Goal: Obtain resource: Obtain resource

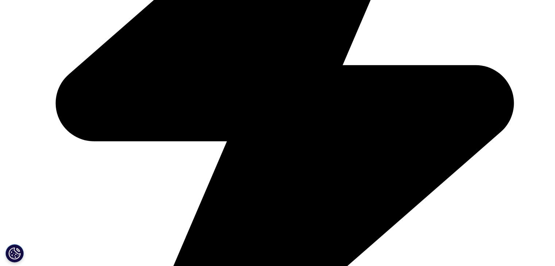
scroll to position [375, 0]
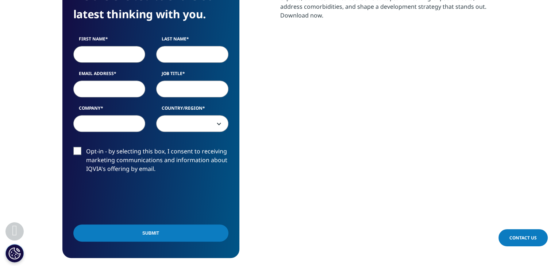
click at [103, 53] on input "First Name" at bounding box center [109, 54] width 72 height 17
type input "Alex"
type input "Asproudis"
type input "asproudis.alex@gmail.com"
select select "[GEOGRAPHIC_DATA]"
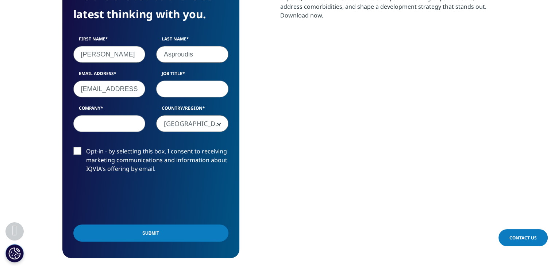
drag, startPoint x: 178, startPoint y: 99, endPoint x: 195, endPoint y: 89, distance: 19.8
click at [195, 89] on div "First Name Alex Last Name Asproudis Email Address asproudis.alex@gmail.com Job …" at bounding box center [151, 88] width 166 height 104
click at [195, 89] on input "Job Title" at bounding box center [192, 89] width 72 height 17
type input "Director IHP Sales Engineering"
click at [109, 125] on input "Company" at bounding box center [109, 123] width 72 height 17
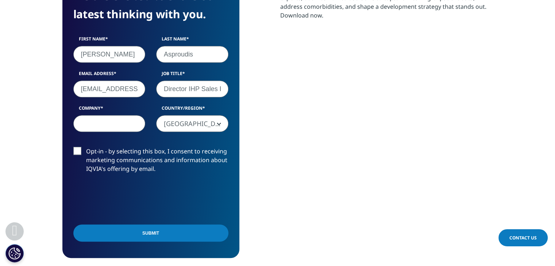
type input "IQVIA"
click at [77, 151] on label "Opt-in - by selecting this box, I consent to receiving marketing communications…" at bounding box center [150, 162] width 155 height 30
click at [86, 147] on input "Opt-in - by selecting this box, I consent to receiving marketing communications…" at bounding box center [86, 147] width 0 height 0
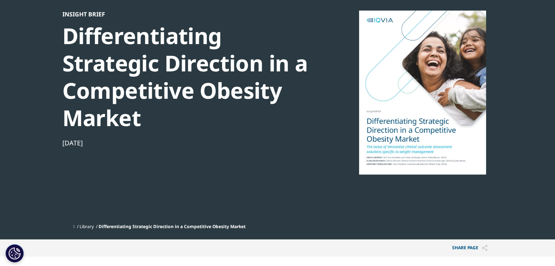
scroll to position [58, 0]
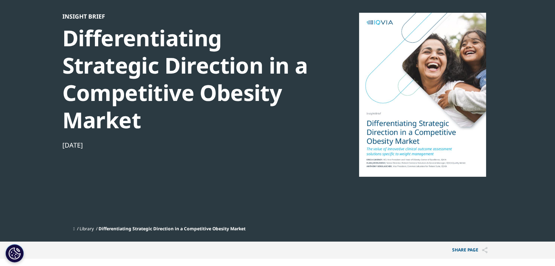
click at [411, 114] on div at bounding box center [422, 95] width 141 height 164
click at [306, 144] on div "[DATE]" at bounding box center [187, 145] width 250 height 9
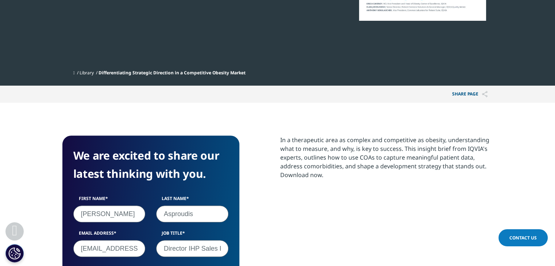
scroll to position [0, 0]
